Goal: Task Accomplishment & Management: Complete application form

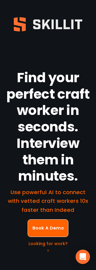
click at [8, 2] on div at bounding box center [48, 24] width 96 height 49
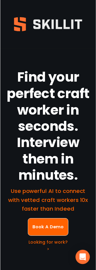
scroll to position [1, 0]
